Goal: Task Accomplishment & Management: Manage account settings

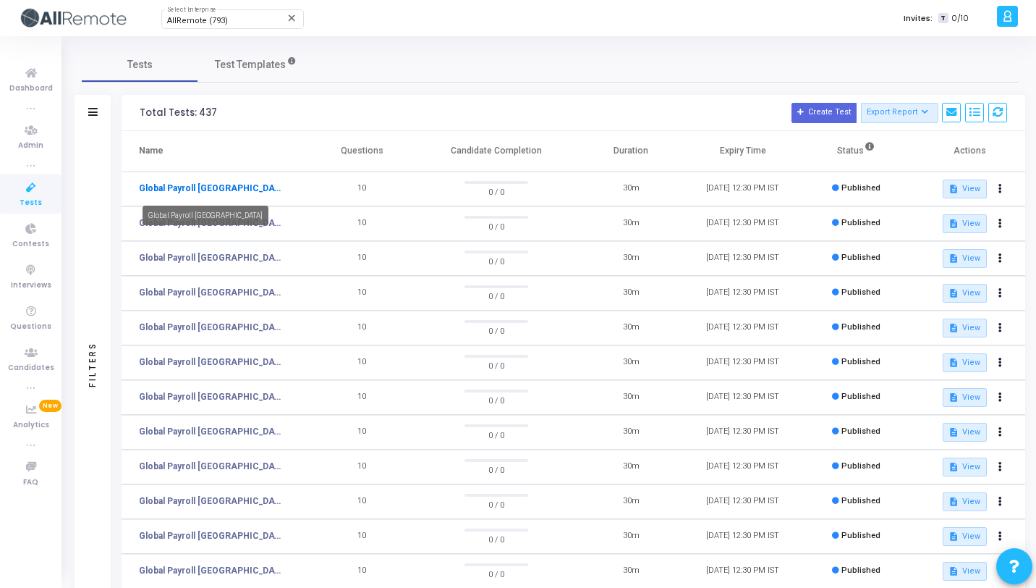
click at [188, 186] on link "Global Payroll [GEOGRAPHIC_DATA]" at bounding box center [211, 188] width 145 height 13
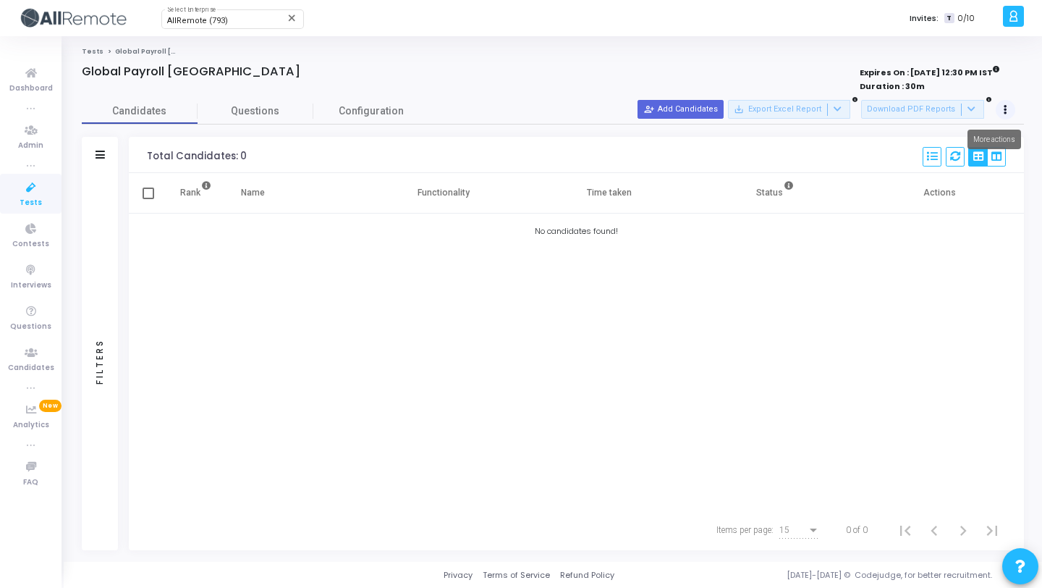
click at [1007, 106] on icon at bounding box center [1006, 109] width 4 height 7
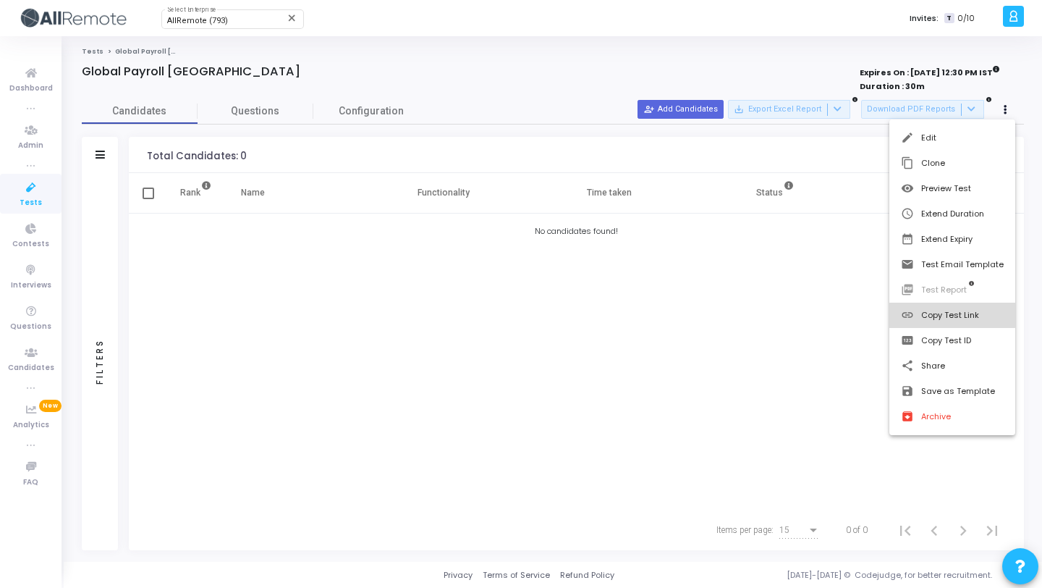
click at [937, 312] on button "link Copy Test Link" at bounding box center [953, 315] width 126 height 25
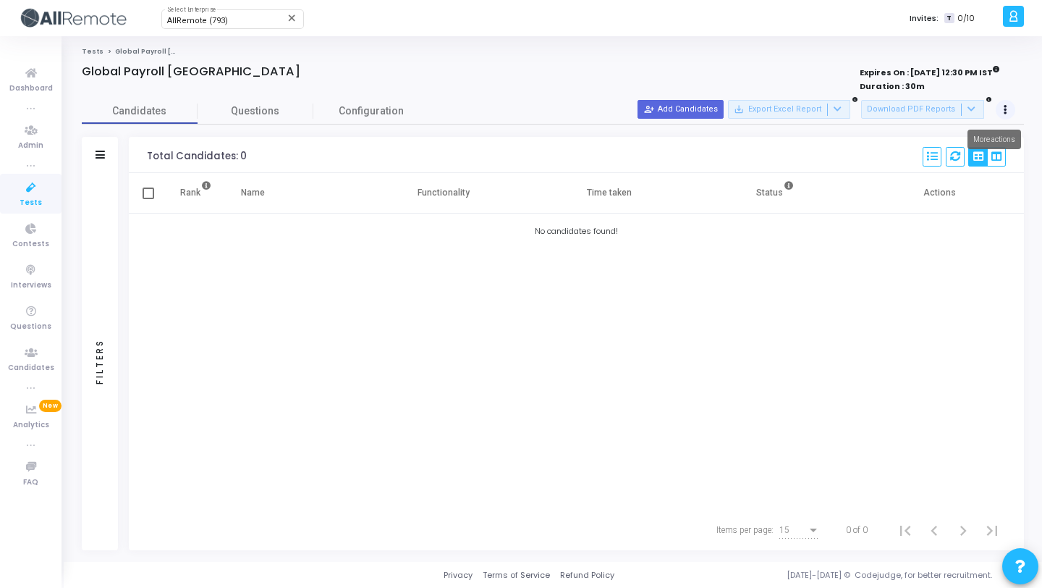
click at [1008, 104] on button at bounding box center [1006, 110] width 20 height 20
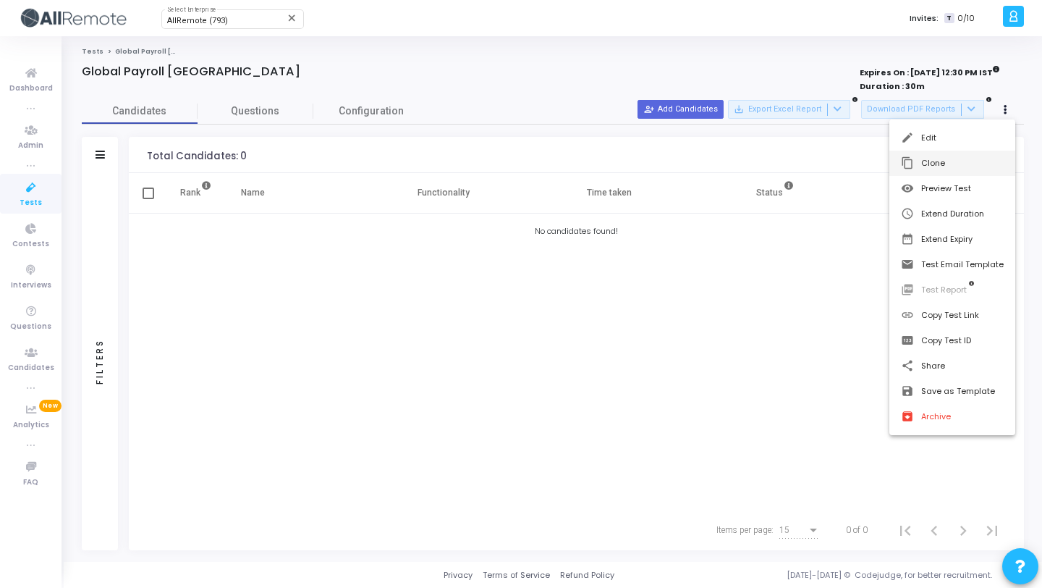
click at [969, 161] on button "content_copy Clone" at bounding box center [953, 163] width 126 height 25
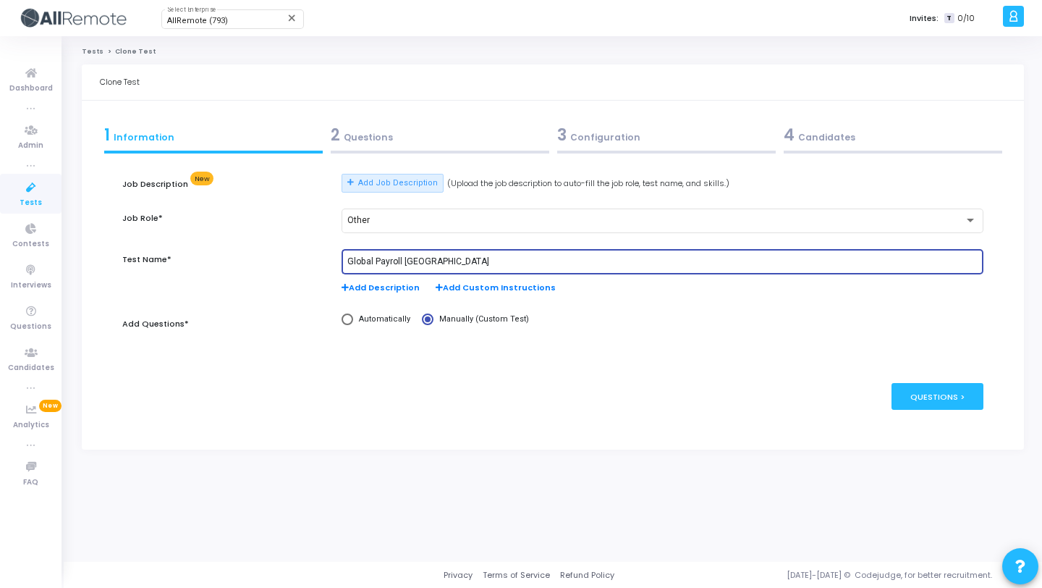
click at [424, 259] on input "Global Payroll [GEOGRAPHIC_DATA]" at bounding box center [662, 262] width 630 height 10
paste input "[GEOGRAPHIC_DATA]"
type input "Global Payroll [GEOGRAPHIC_DATA]"
click at [489, 135] on div "2 Questions" at bounding box center [440, 135] width 219 height 24
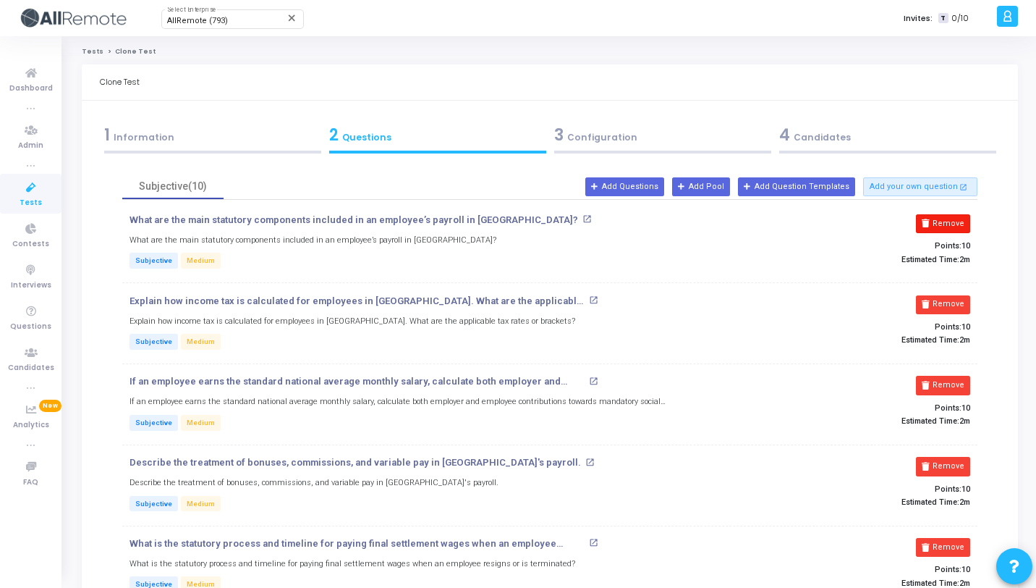
click at [942, 225] on button "Remove" at bounding box center [943, 223] width 54 height 19
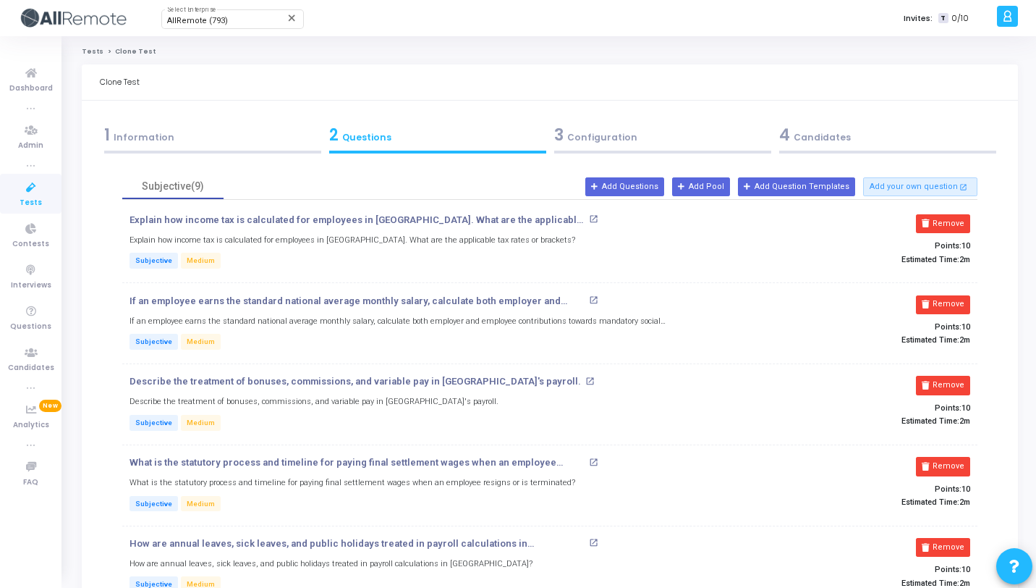
click at [942, 225] on button "Remove" at bounding box center [943, 223] width 54 height 19
click at [942, 295] on button "Remove" at bounding box center [943, 304] width 54 height 19
click at [942, 225] on button "Remove" at bounding box center [943, 223] width 54 height 19
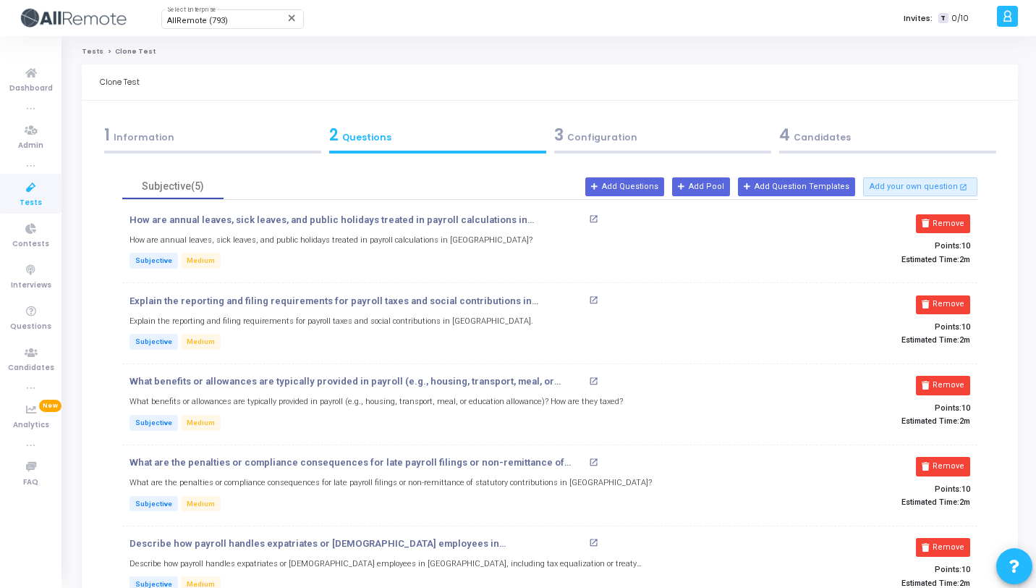
click at [942, 225] on button "Remove" at bounding box center [943, 223] width 54 height 19
click at [942, 295] on button "Remove" at bounding box center [943, 304] width 54 height 19
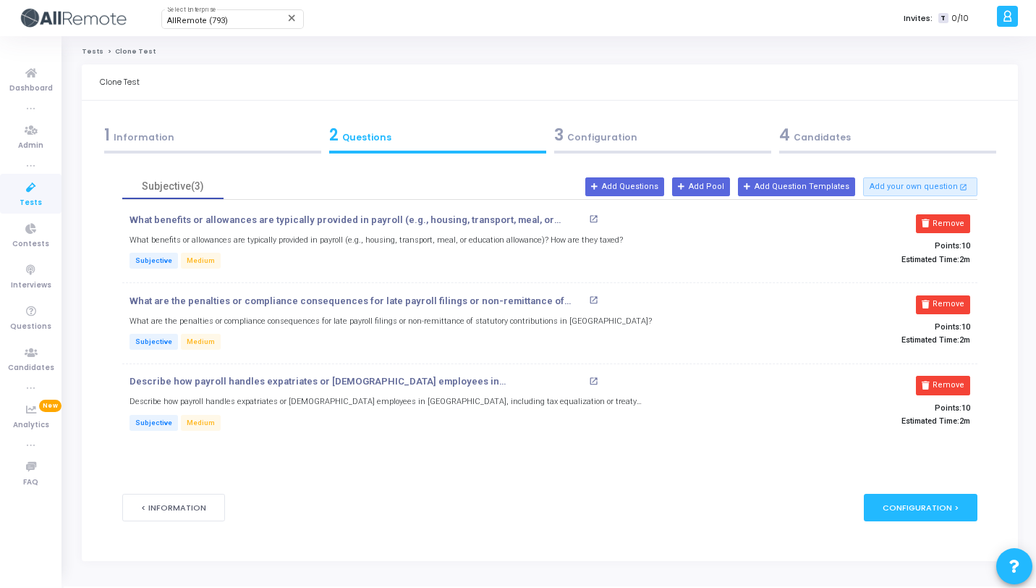
click at [942, 225] on button "Remove" at bounding box center [943, 223] width 54 height 19
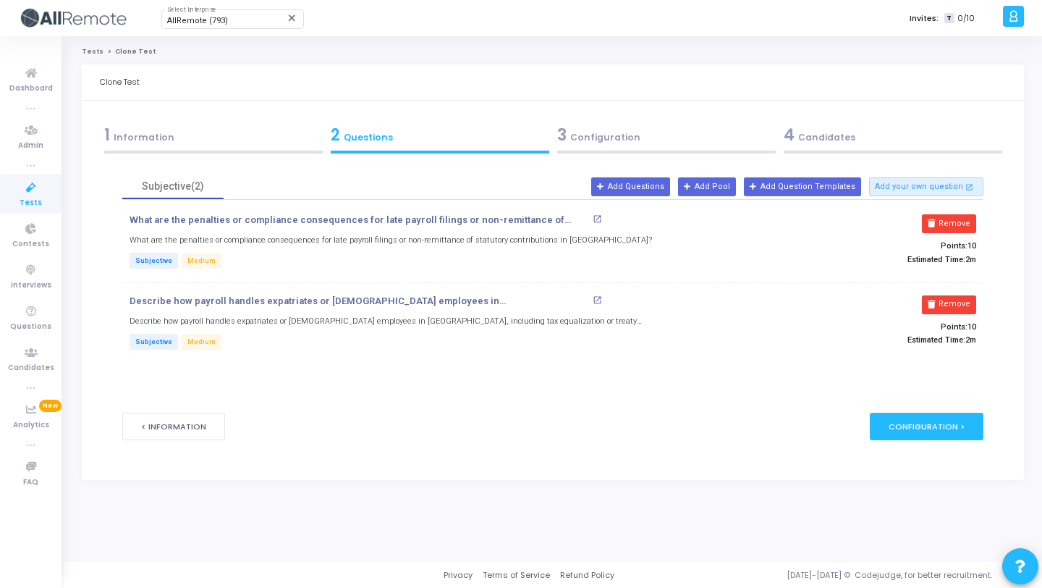
click at [942, 225] on button "Remove" at bounding box center [949, 223] width 54 height 19
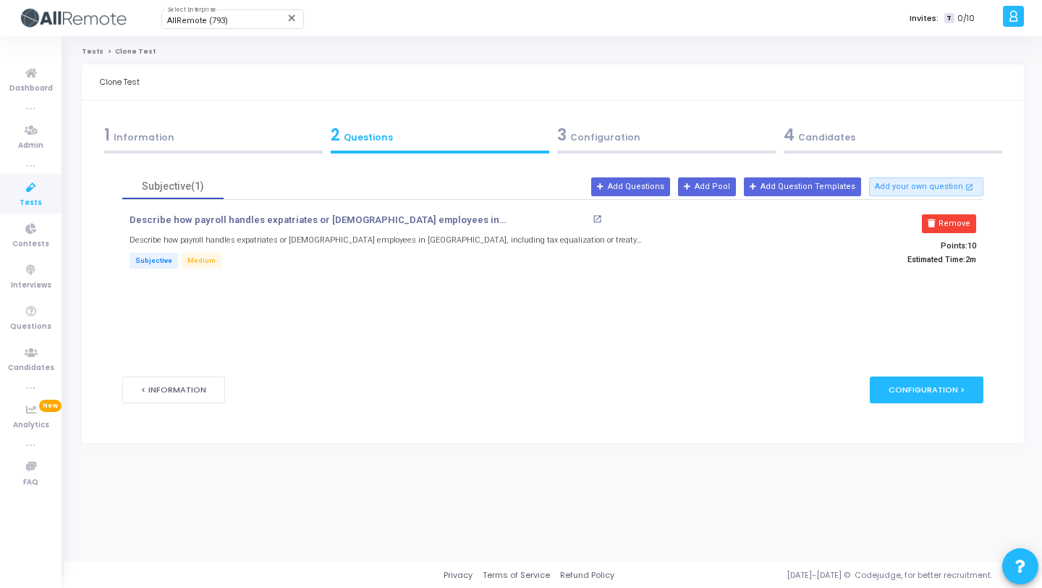
click at [942, 225] on button "Remove" at bounding box center [949, 223] width 54 height 19
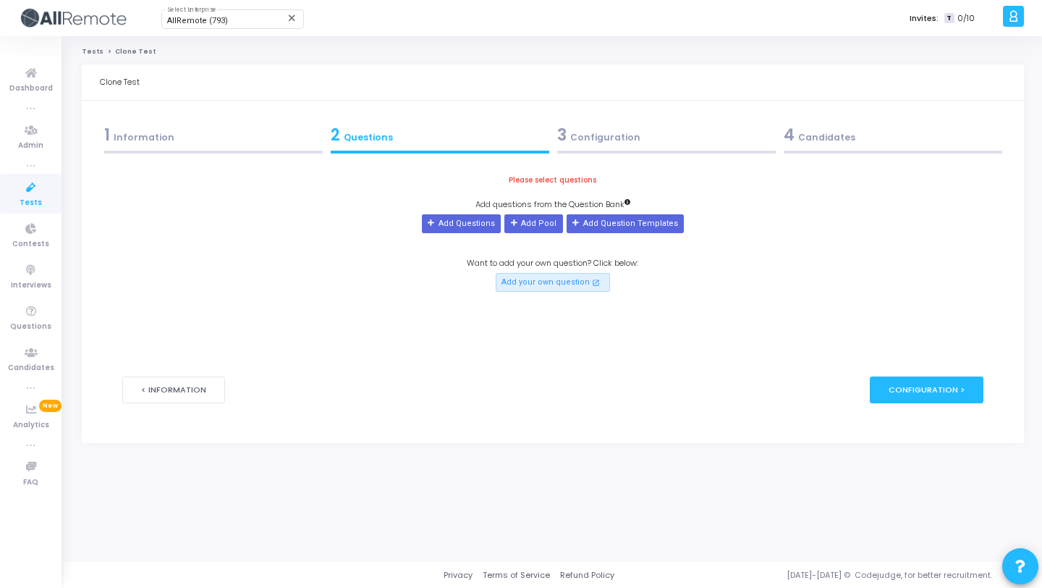
click at [421, 221] on div "Please select questions Add questions from the Question Bank Add Questions Add …" at bounding box center [552, 233] width 861 height 118
click at [435, 223] on button "Add Questions" at bounding box center [461, 223] width 79 height 19
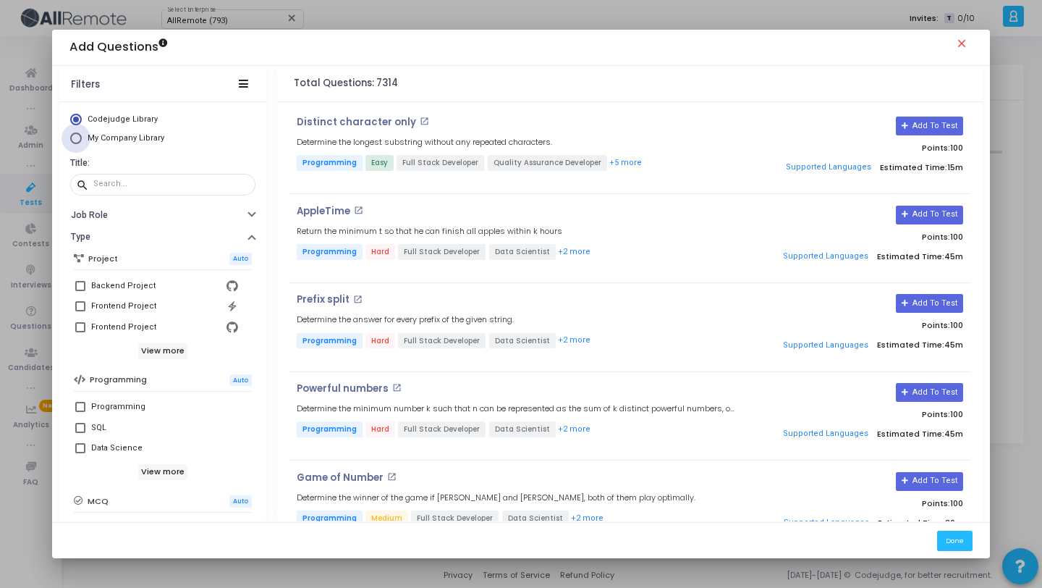
click at [156, 136] on span "My Company Library" at bounding box center [126, 137] width 77 height 9
click at [82, 136] on input "My Company Library" at bounding box center [76, 138] width 12 height 12
radio input "true"
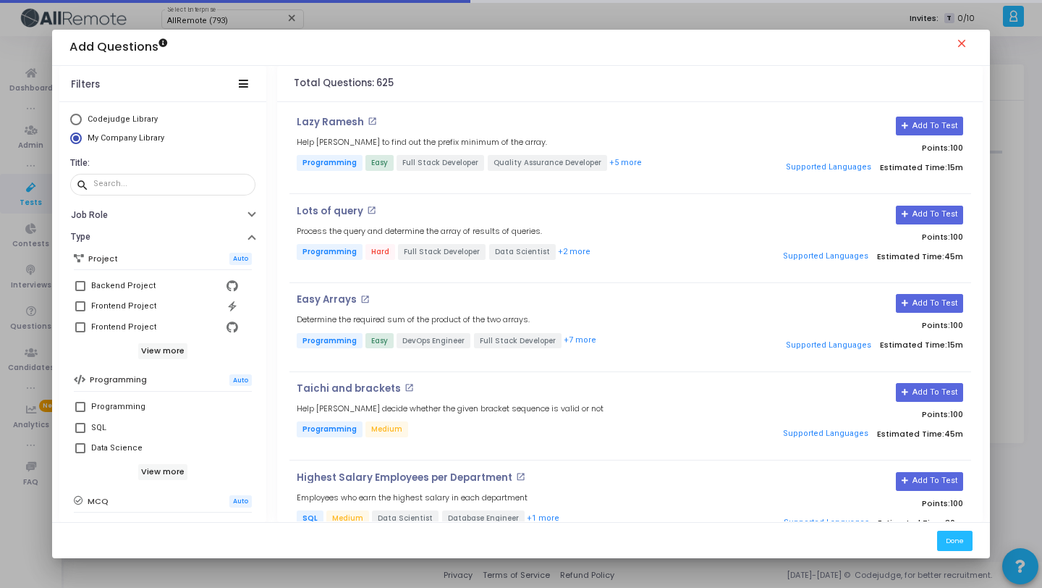
scroll to position [248, 0]
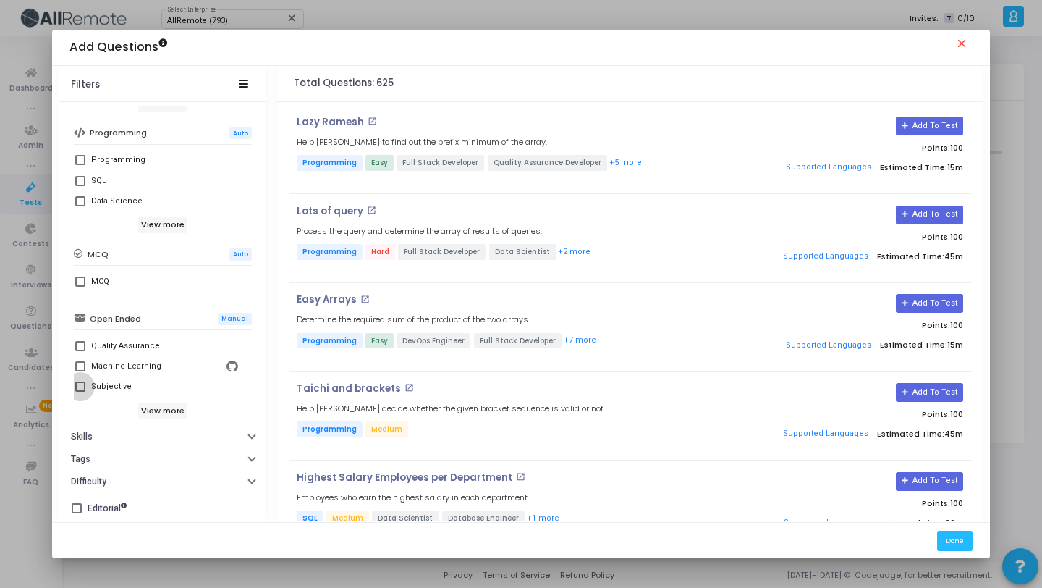
click at [138, 388] on div "Subjective" at bounding box center [164, 386] width 147 height 17
click at [80, 392] on input "Subjective" at bounding box center [80, 392] width 1 height 1
checkbox input "true"
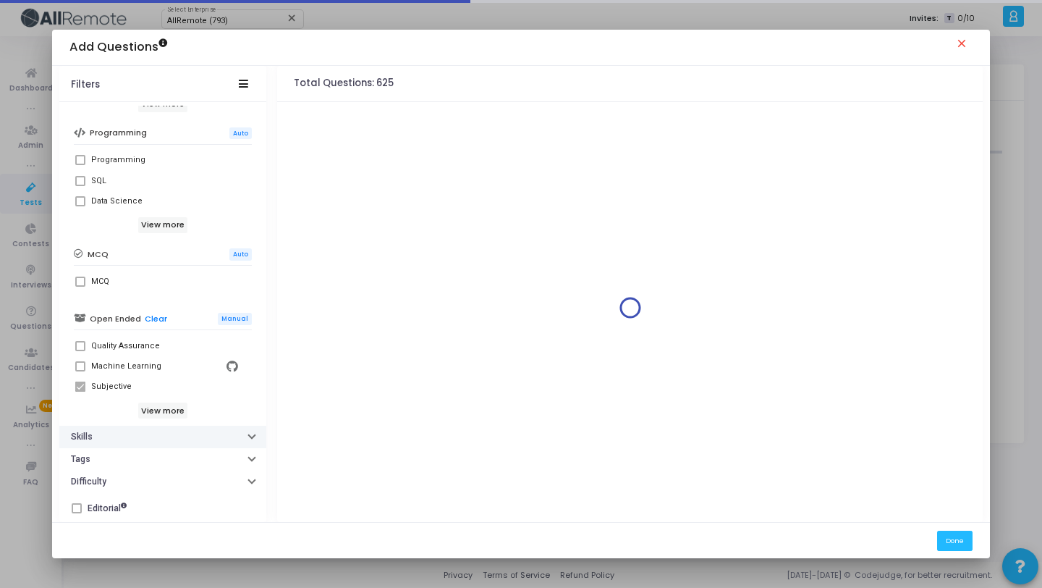
click at [209, 429] on button "Skills" at bounding box center [162, 437] width 207 height 22
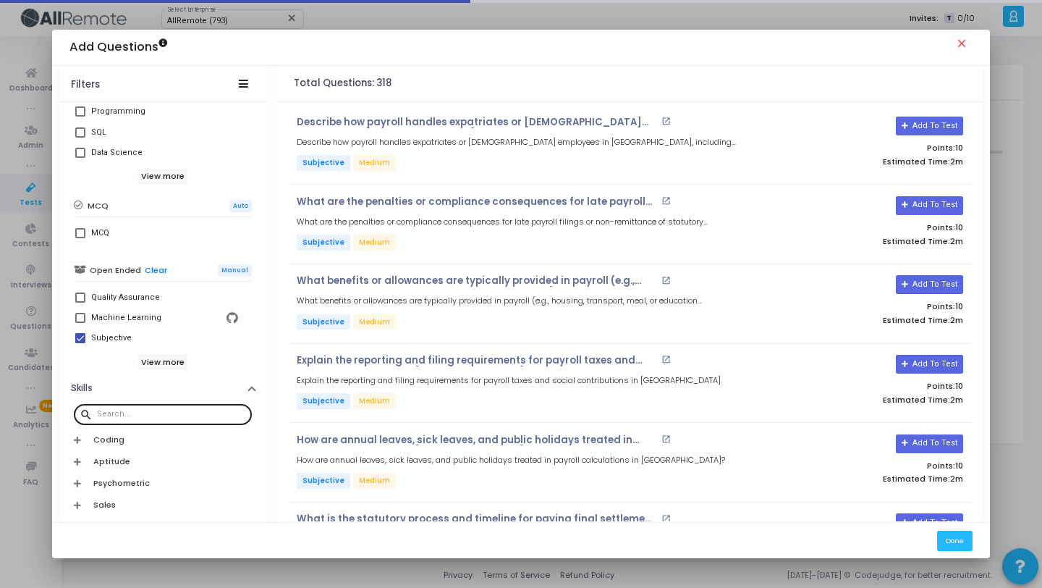
scroll to position [333, 0]
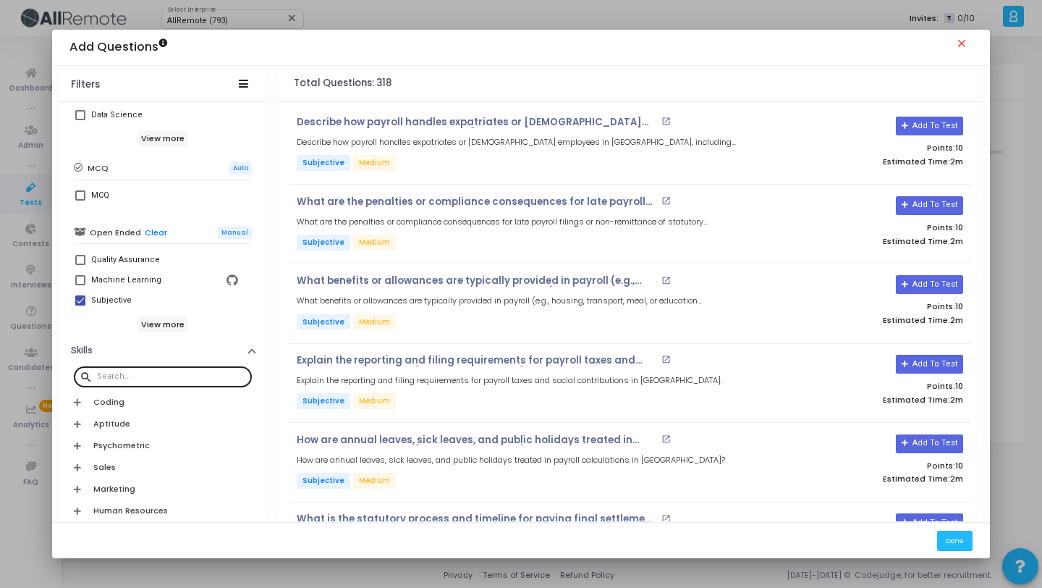
click at [199, 370] on div at bounding box center [171, 375] width 149 height 23
paste input "[GEOGRAPHIC_DATA]"
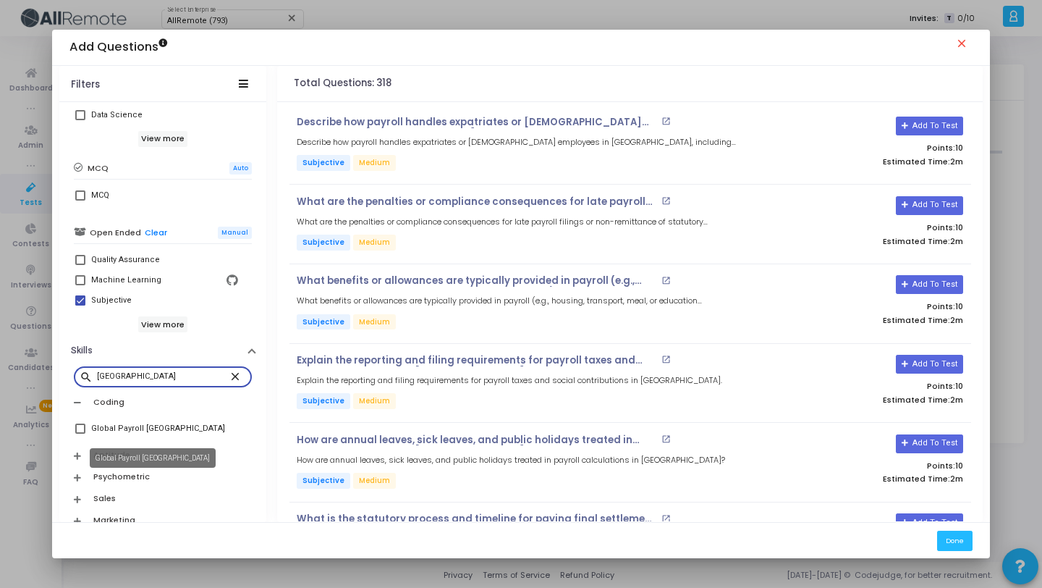
type input "[GEOGRAPHIC_DATA]"
click at [167, 426] on div "Global Payroll [GEOGRAPHIC_DATA]" at bounding box center [158, 428] width 134 height 17
click at [80, 434] on input "Global Payroll [GEOGRAPHIC_DATA]" at bounding box center [80, 434] width 1 height 1
checkbox input "true"
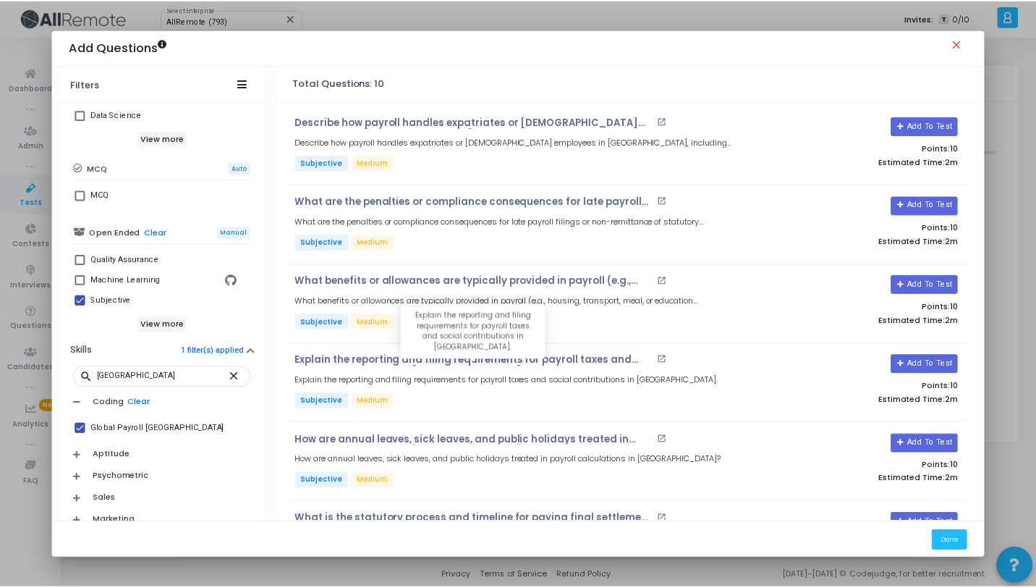
scroll to position [386, 0]
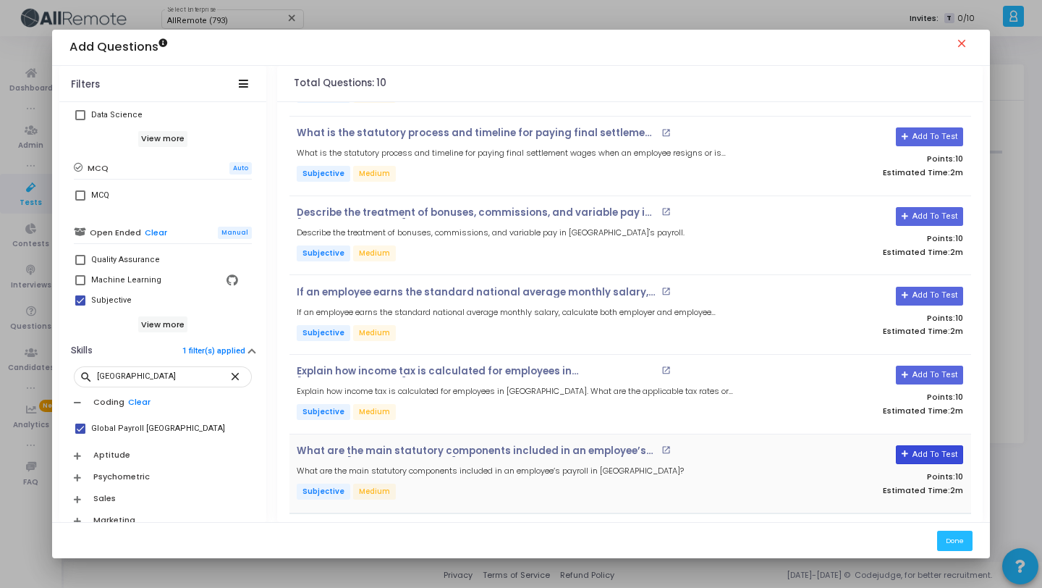
click at [910, 457] on button "Add To Test" at bounding box center [929, 454] width 67 height 19
click at [936, 373] on button "Add To Test" at bounding box center [929, 375] width 67 height 19
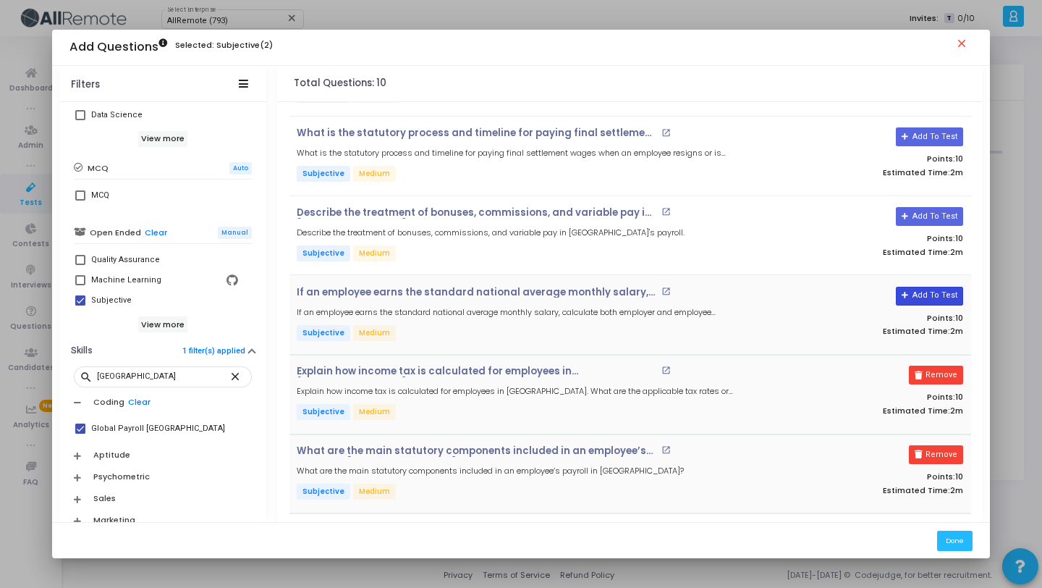
click at [928, 290] on button "Add To Test" at bounding box center [929, 296] width 67 height 19
click at [923, 225] on div "Add To Test Points: 10 Estimated Time: 2m" at bounding box center [853, 235] width 226 height 56
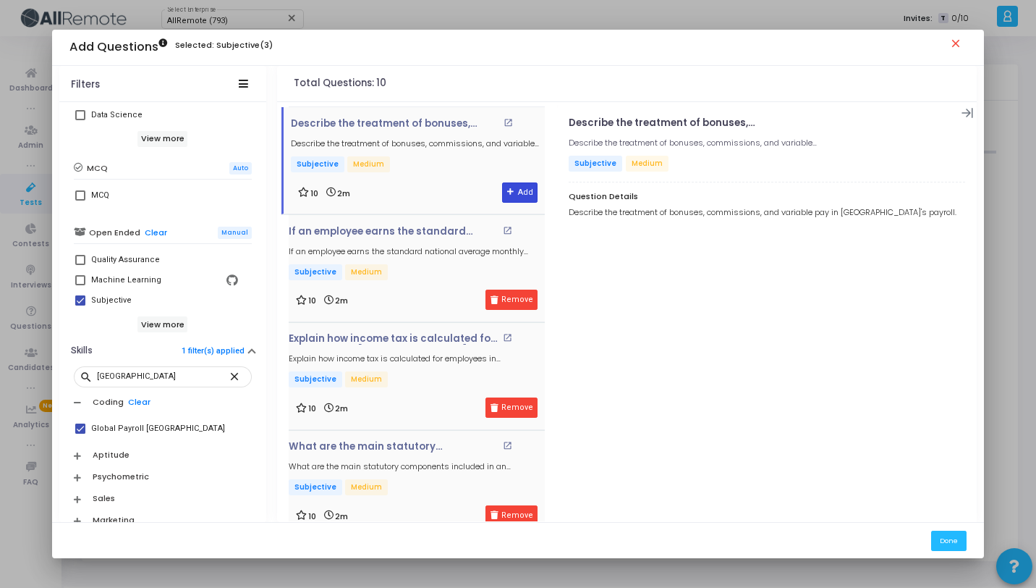
click at [518, 191] on button "Add" at bounding box center [519, 192] width 35 height 20
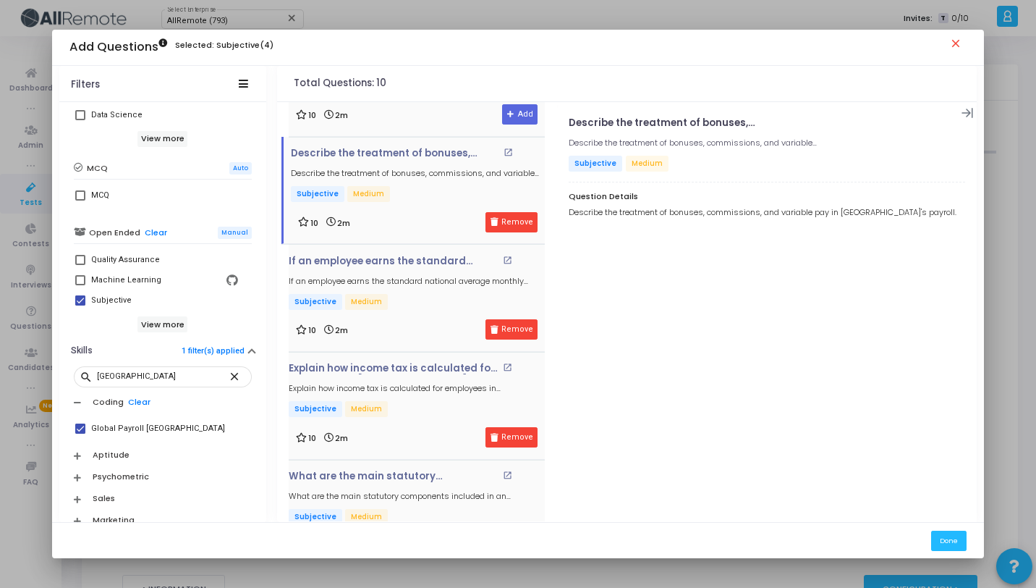
scroll to position [443, 0]
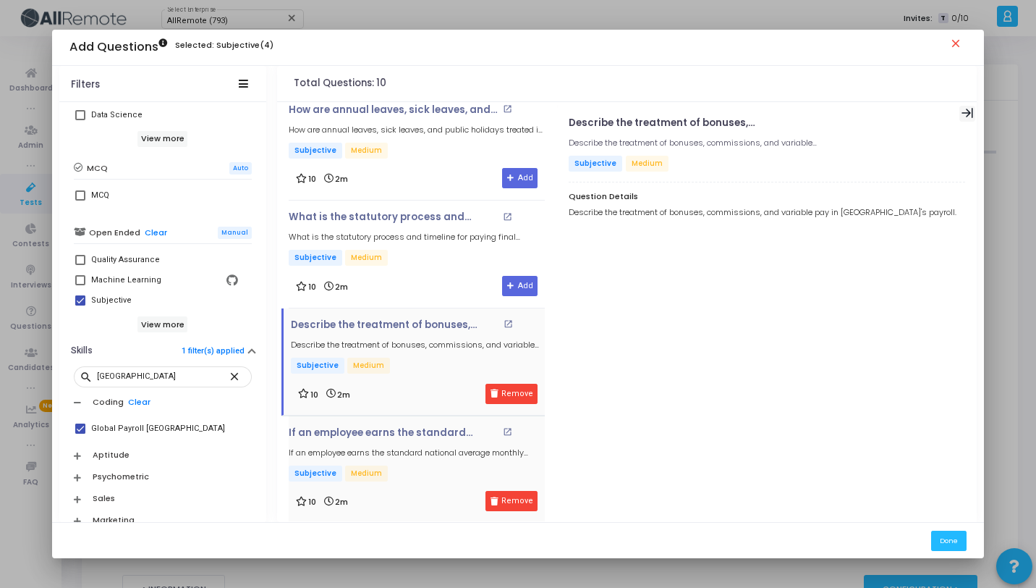
click at [973, 114] on icon at bounding box center [968, 113] width 12 height 10
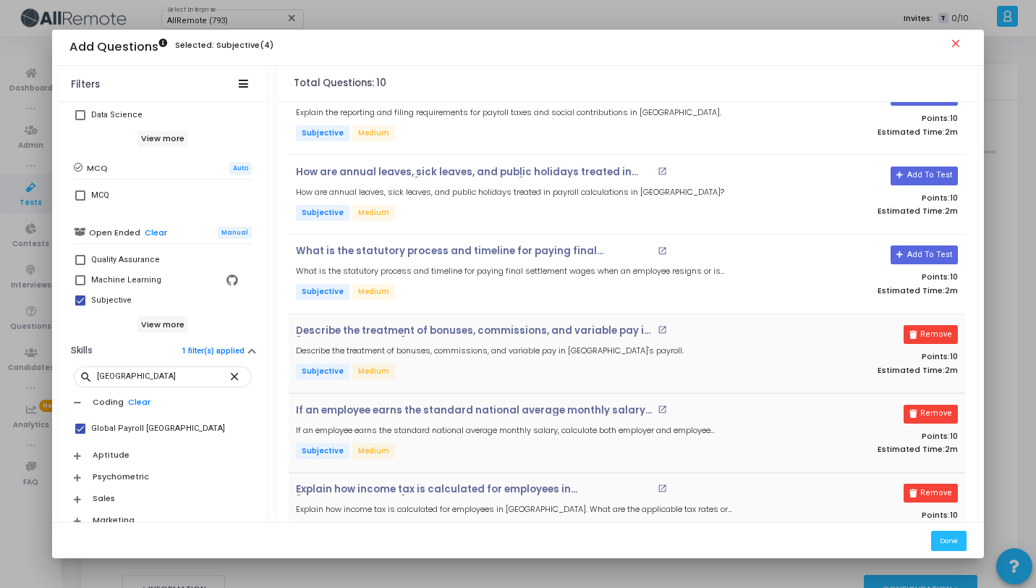
scroll to position [260, 0]
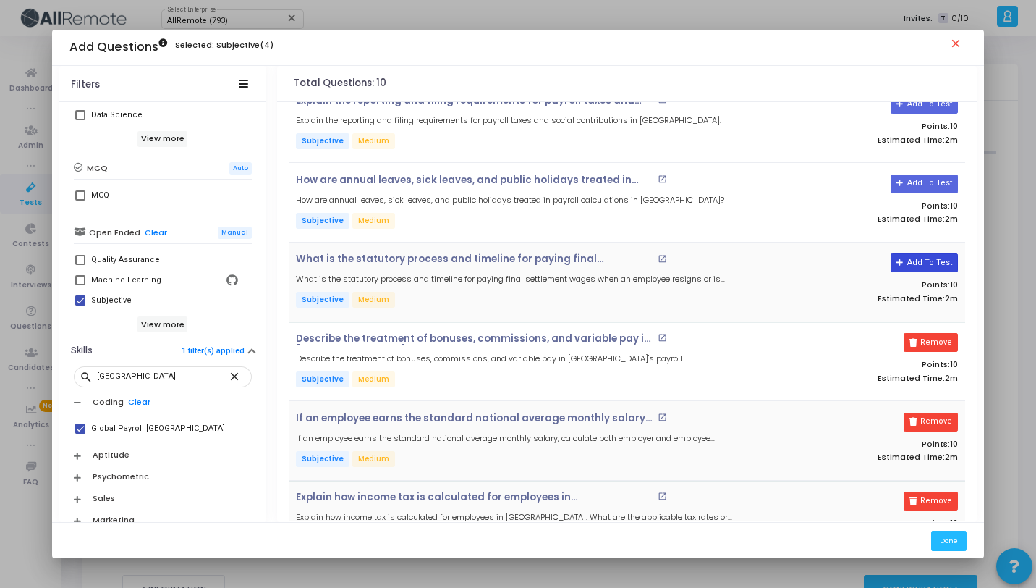
click at [923, 269] on button "Add To Test" at bounding box center [924, 262] width 67 height 19
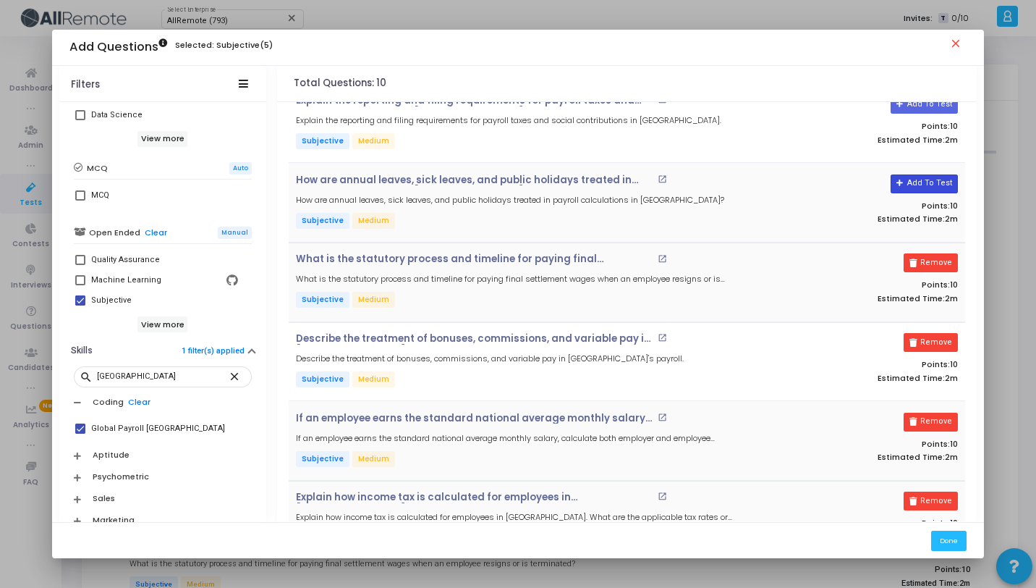
click at [921, 182] on button "Add To Test" at bounding box center [924, 183] width 67 height 19
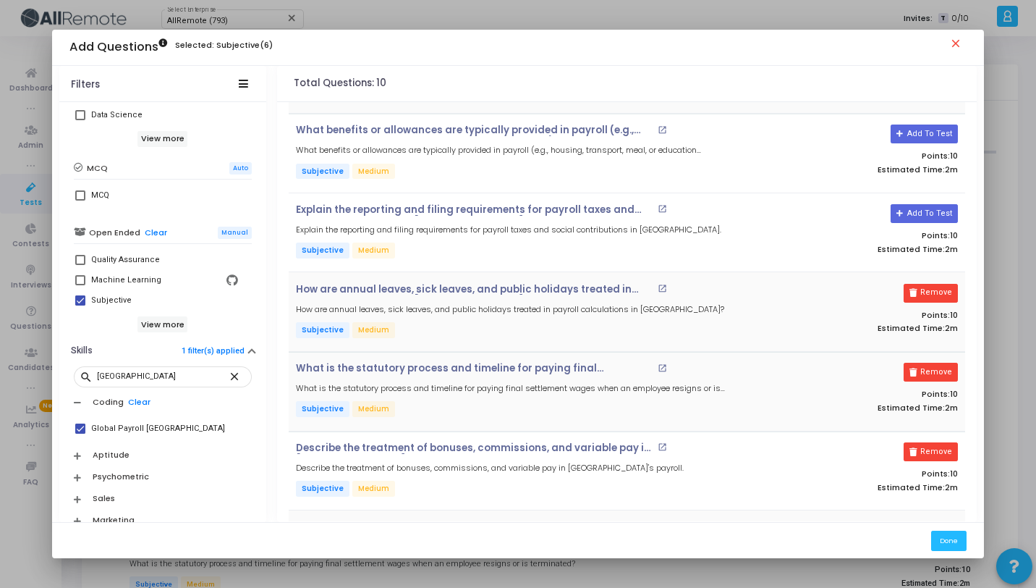
scroll to position [12, 0]
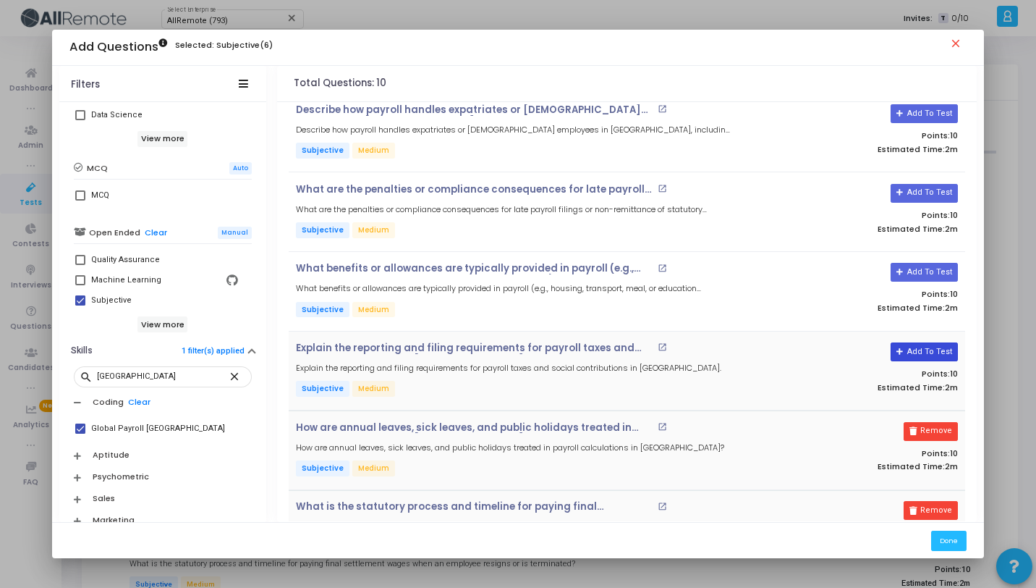
click at [926, 346] on button "Add To Test" at bounding box center [924, 351] width 67 height 19
click at [925, 274] on button "Add To Test" at bounding box center [924, 272] width 67 height 19
click at [929, 198] on button "Add To Test" at bounding box center [924, 193] width 67 height 19
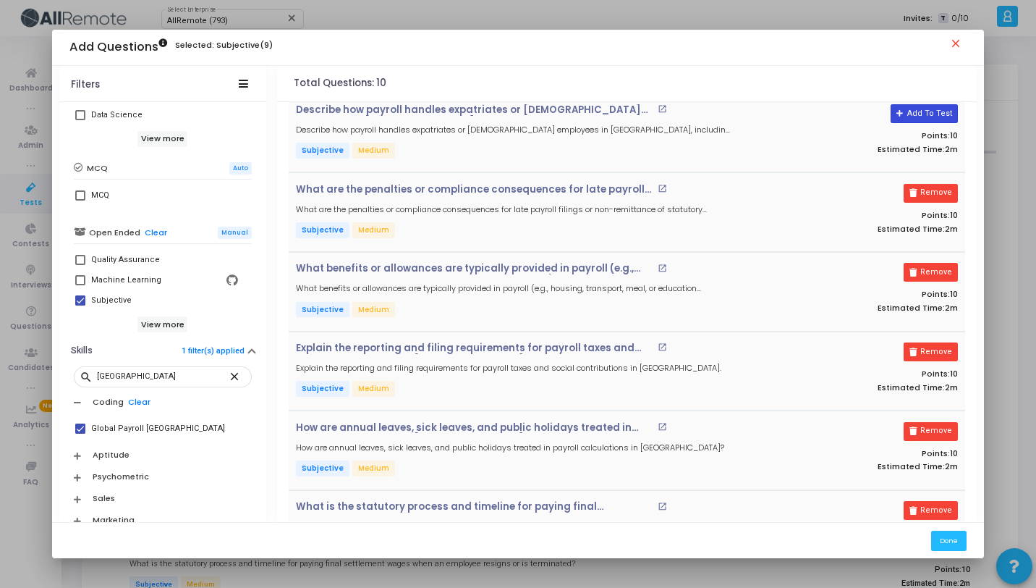
click at [929, 117] on button "Add To Test" at bounding box center [924, 113] width 67 height 19
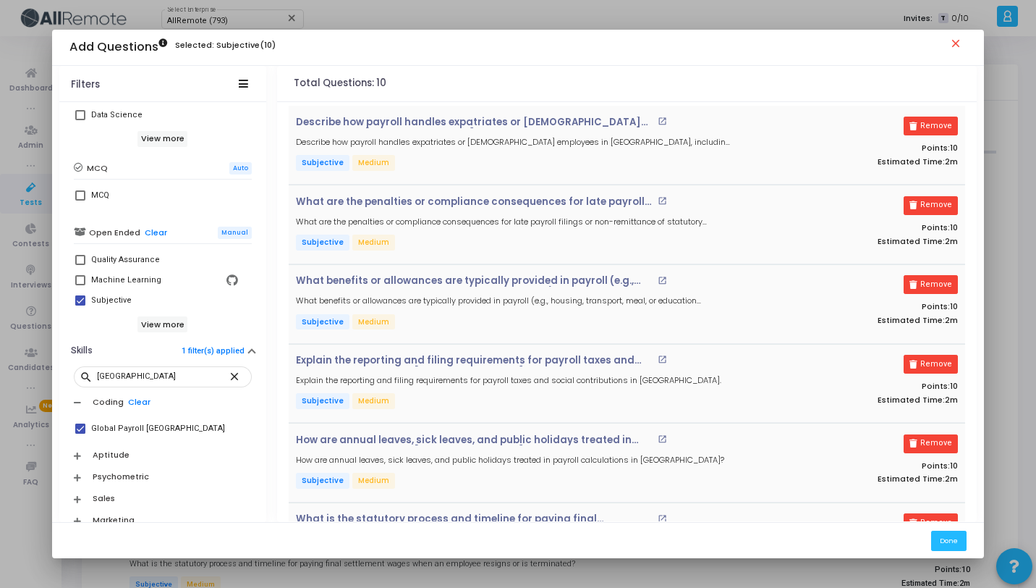
scroll to position [0, 0]
click at [955, 532] on button "Done" at bounding box center [949, 541] width 35 height 20
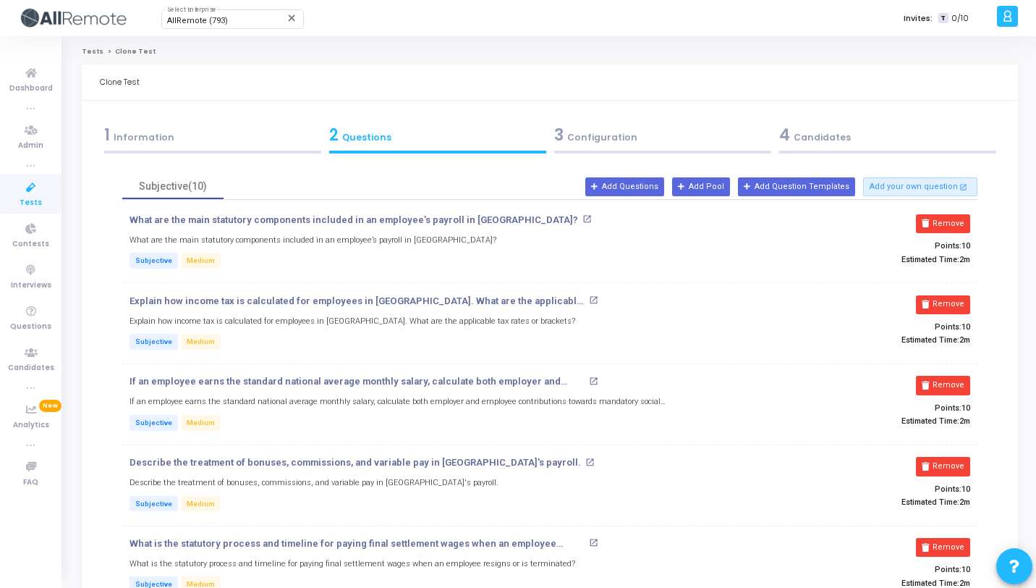
click at [794, 134] on div "4 Candidates" at bounding box center [888, 135] width 217 height 24
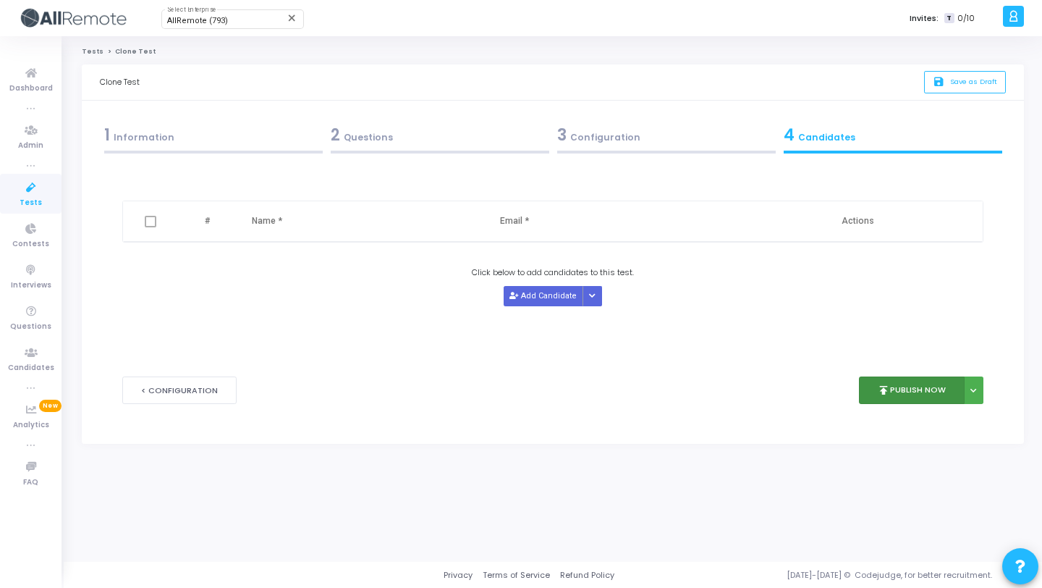
click at [908, 382] on button "publish Publish Now" at bounding box center [912, 390] width 106 height 28
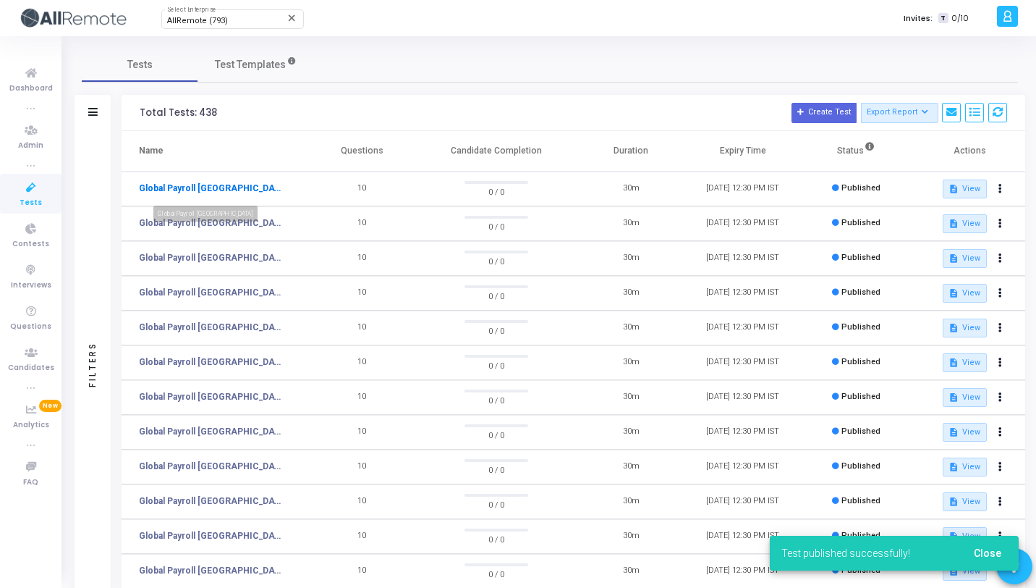
click at [189, 190] on link "Global Payroll [GEOGRAPHIC_DATA]" at bounding box center [211, 188] width 145 height 13
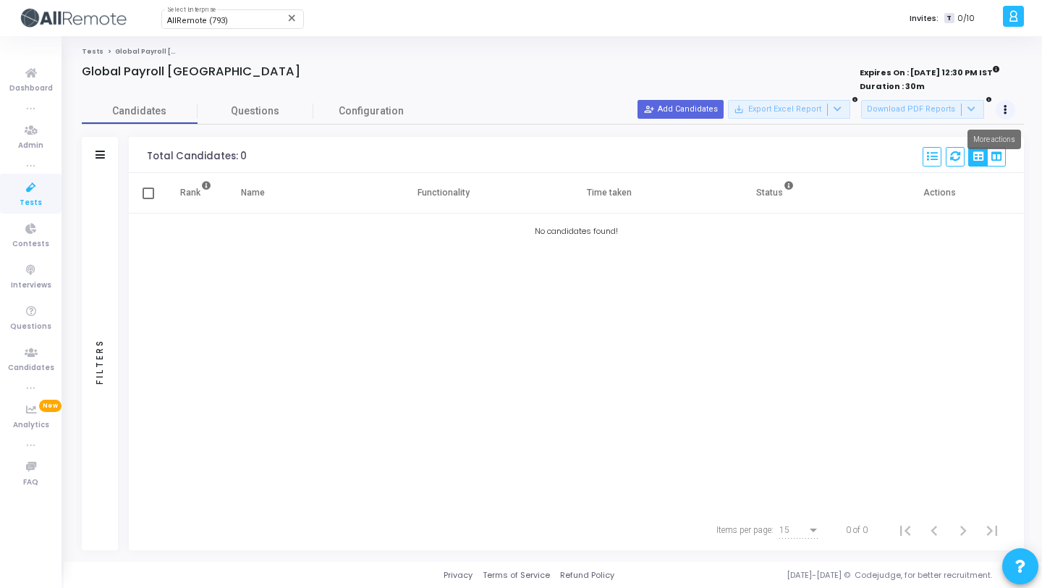
click at [1008, 114] on button at bounding box center [1006, 110] width 20 height 20
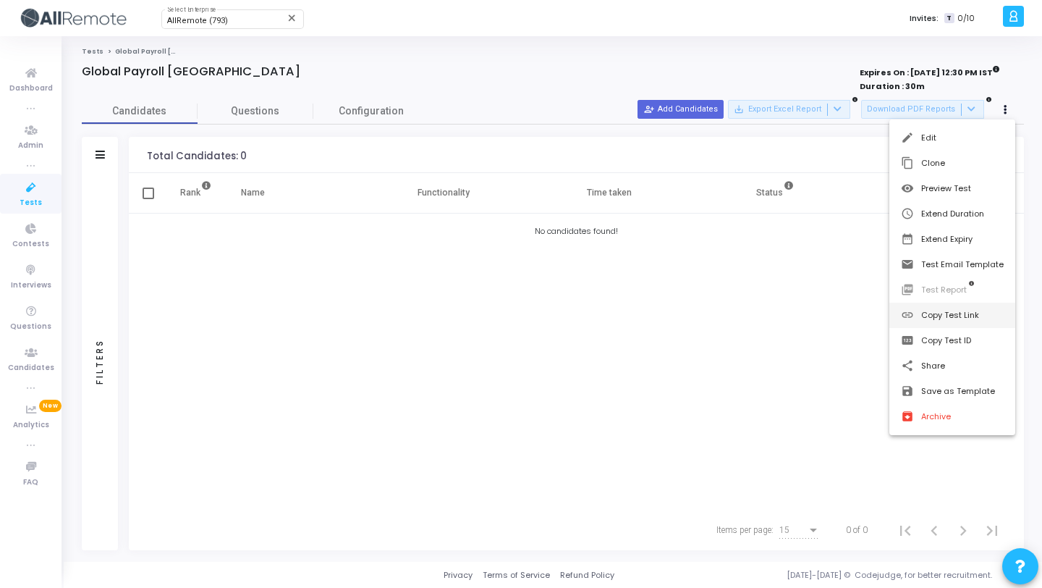
click at [963, 318] on button "link Copy Test Link" at bounding box center [953, 315] width 126 height 25
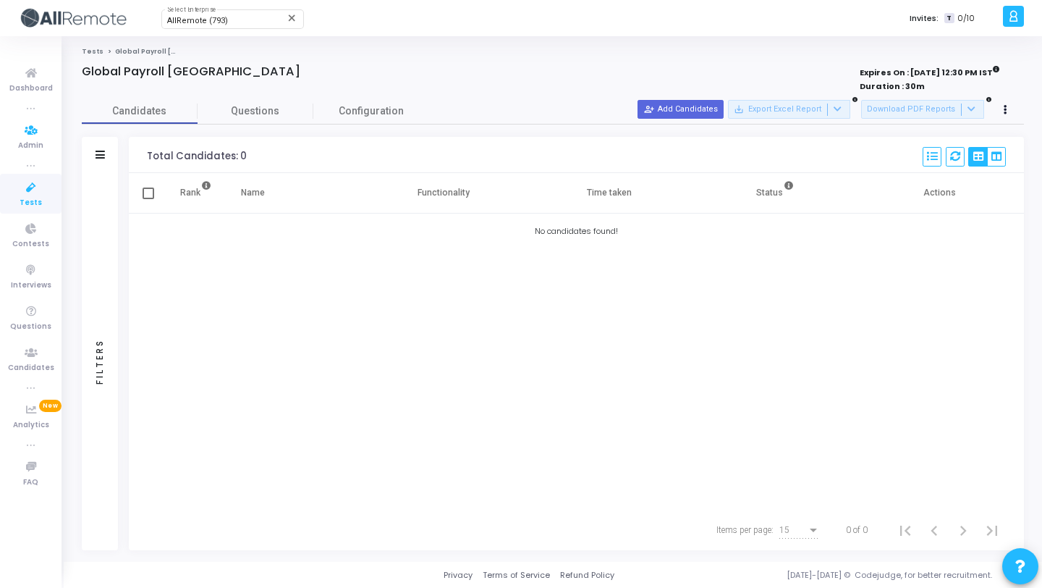
click at [24, 190] on icon at bounding box center [31, 188] width 30 height 18
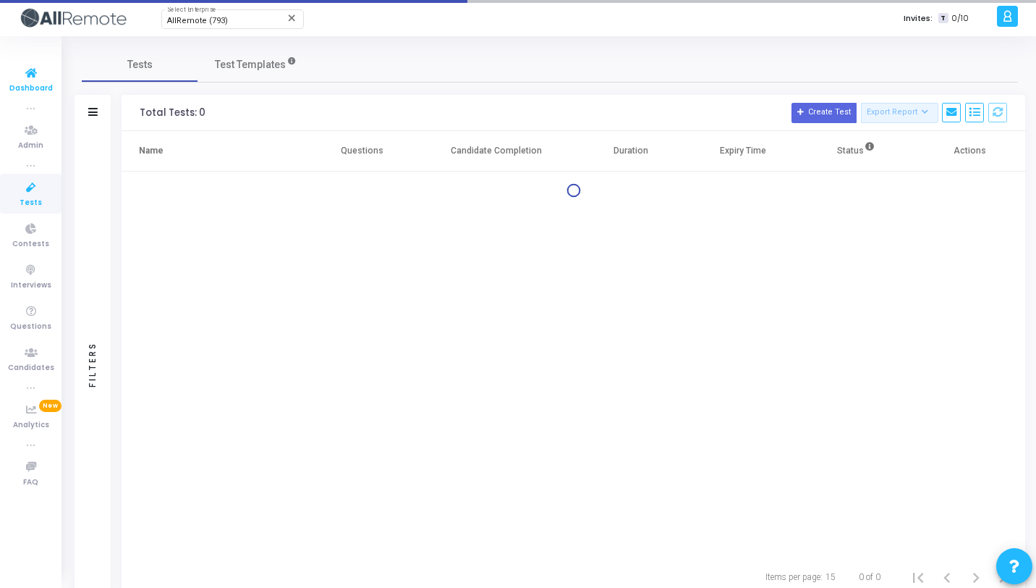
click at [22, 67] on icon at bounding box center [31, 73] width 30 height 18
